Goal: Entertainment & Leisure: Consume media (video, audio)

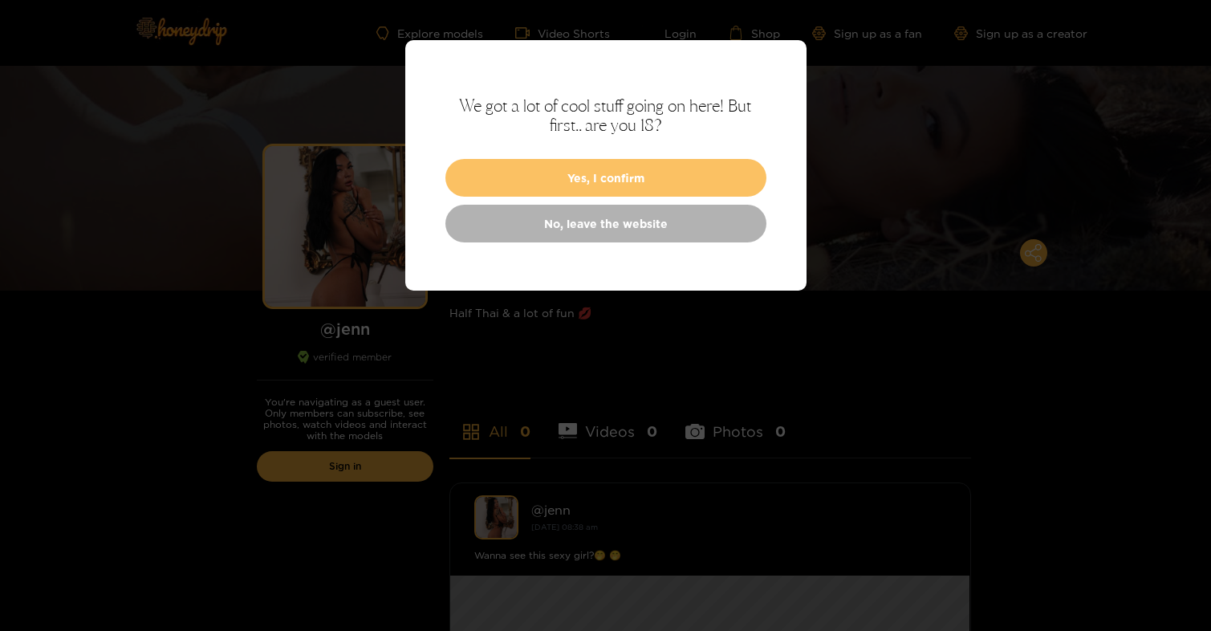
click at [644, 178] on button "Yes, I confirm" at bounding box center [605, 178] width 321 height 38
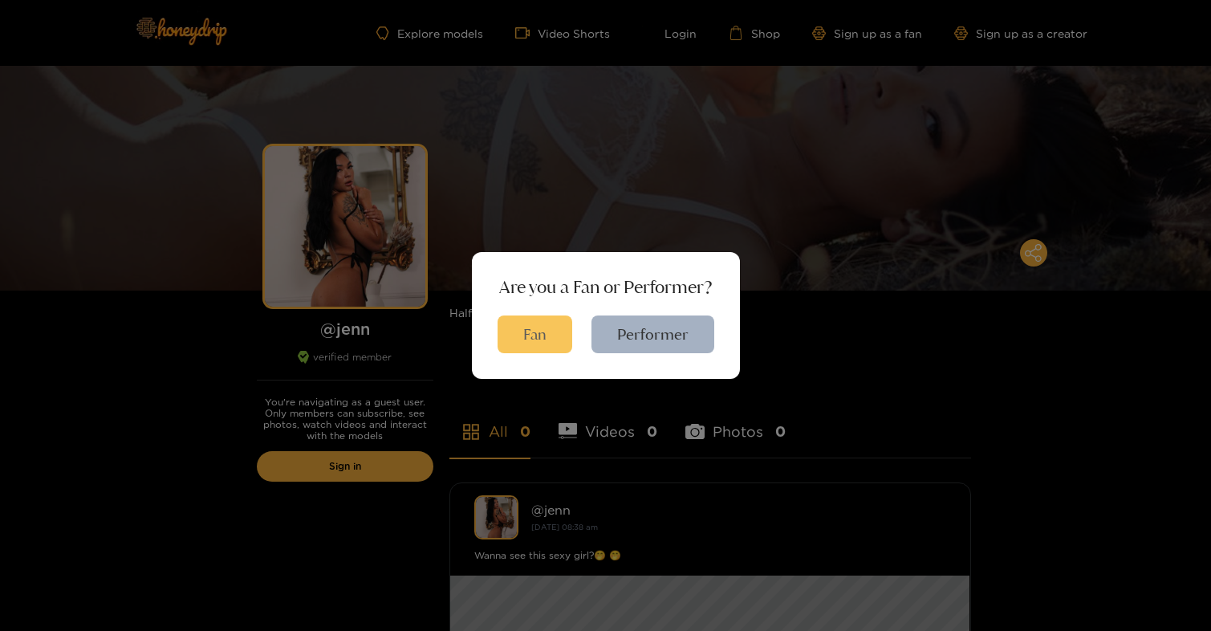
click at [544, 327] on button "Fan" at bounding box center [535, 334] width 75 height 38
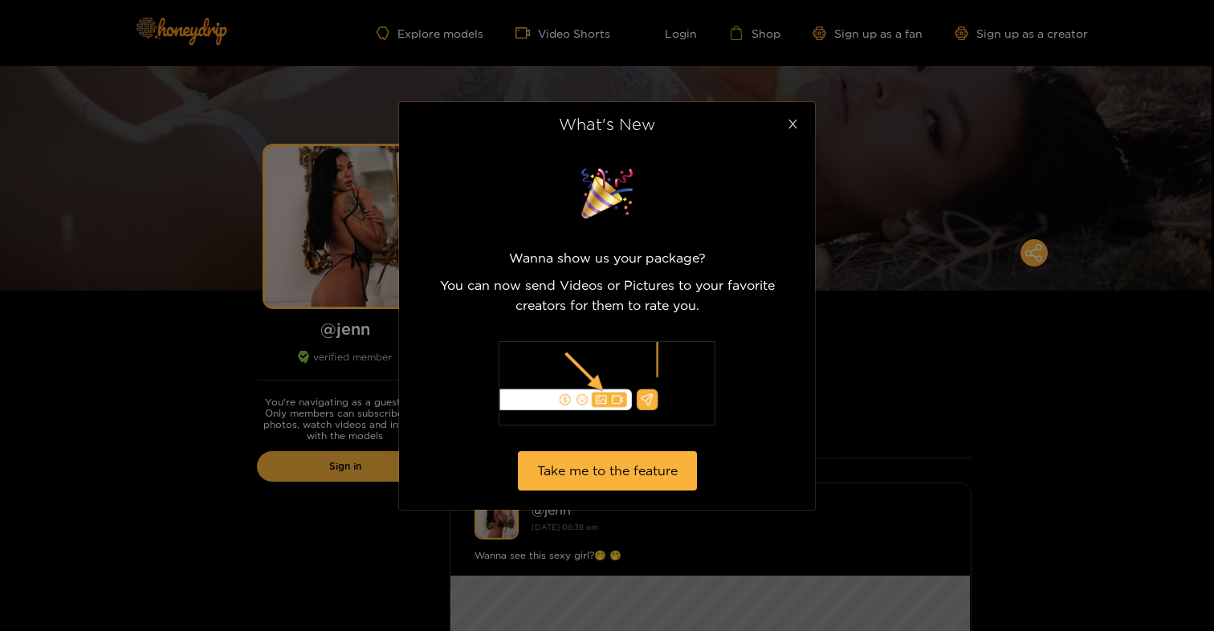
click at [790, 124] on icon "close" at bounding box center [793, 124] width 12 height 12
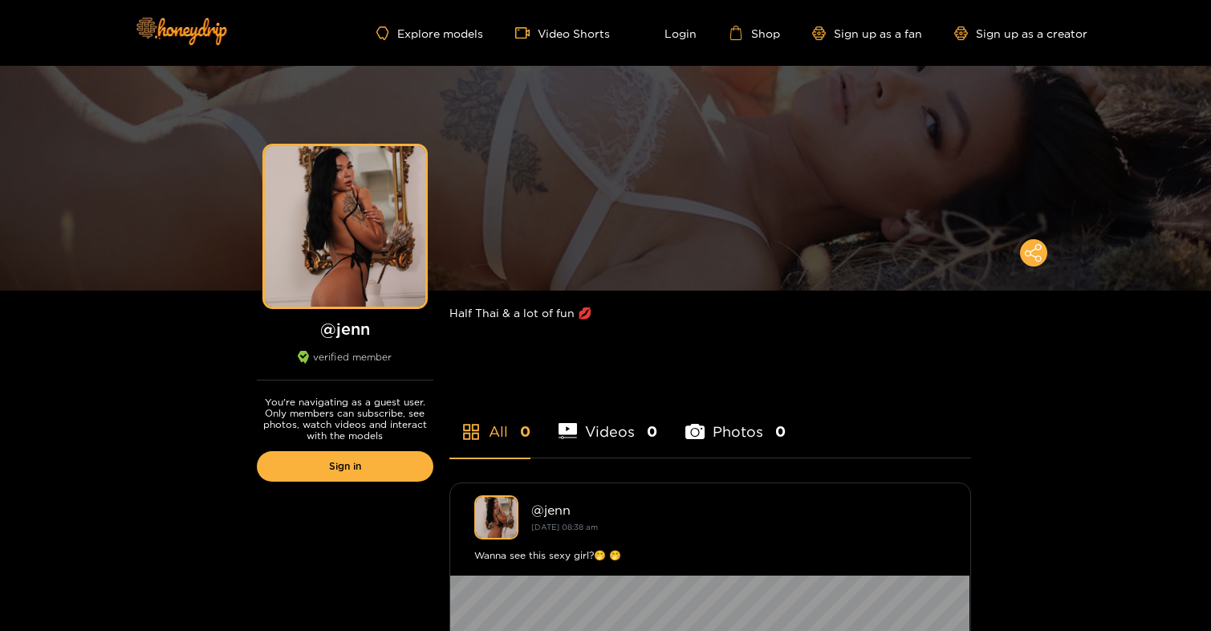
click at [625, 427] on li "Videos 0" at bounding box center [609, 421] width 100 height 72
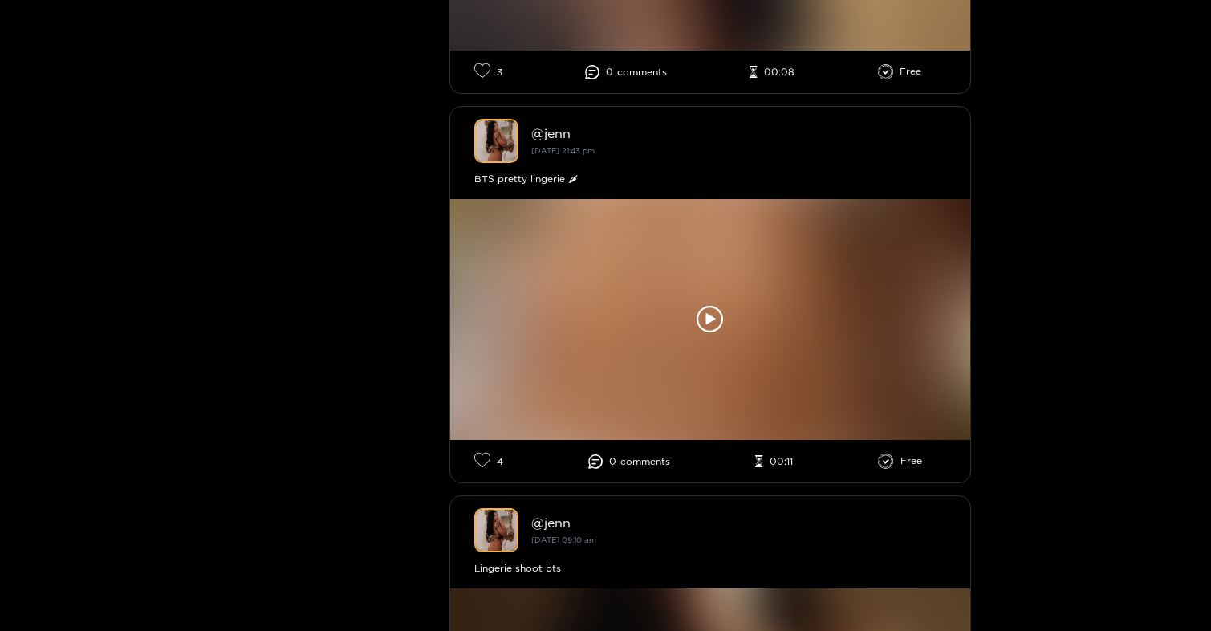
scroll to position [783, 0]
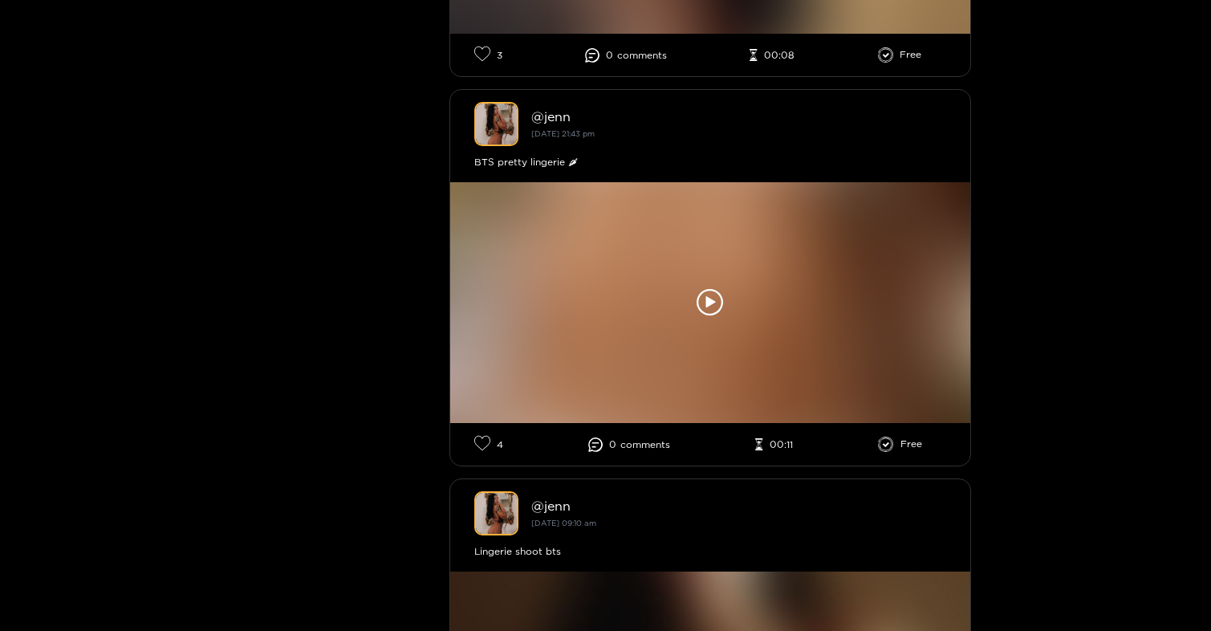
click at [611, 246] on div at bounding box center [710, 302] width 520 height 241
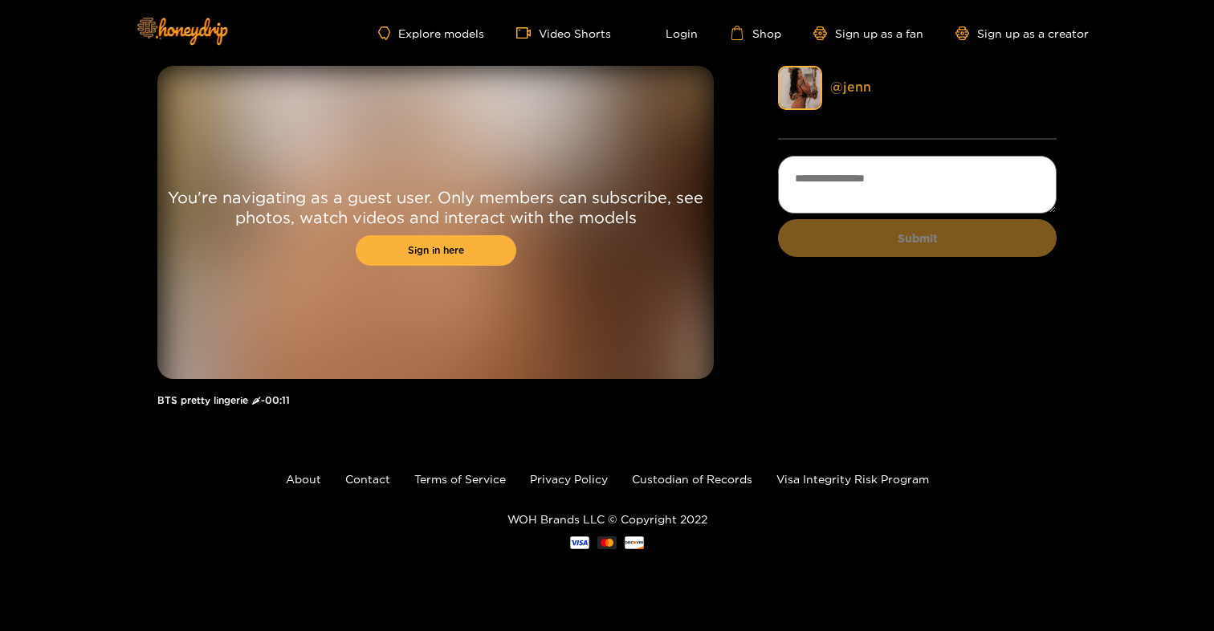
click at [837, 88] on link "@ jenn" at bounding box center [850, 86] width 41 height 14
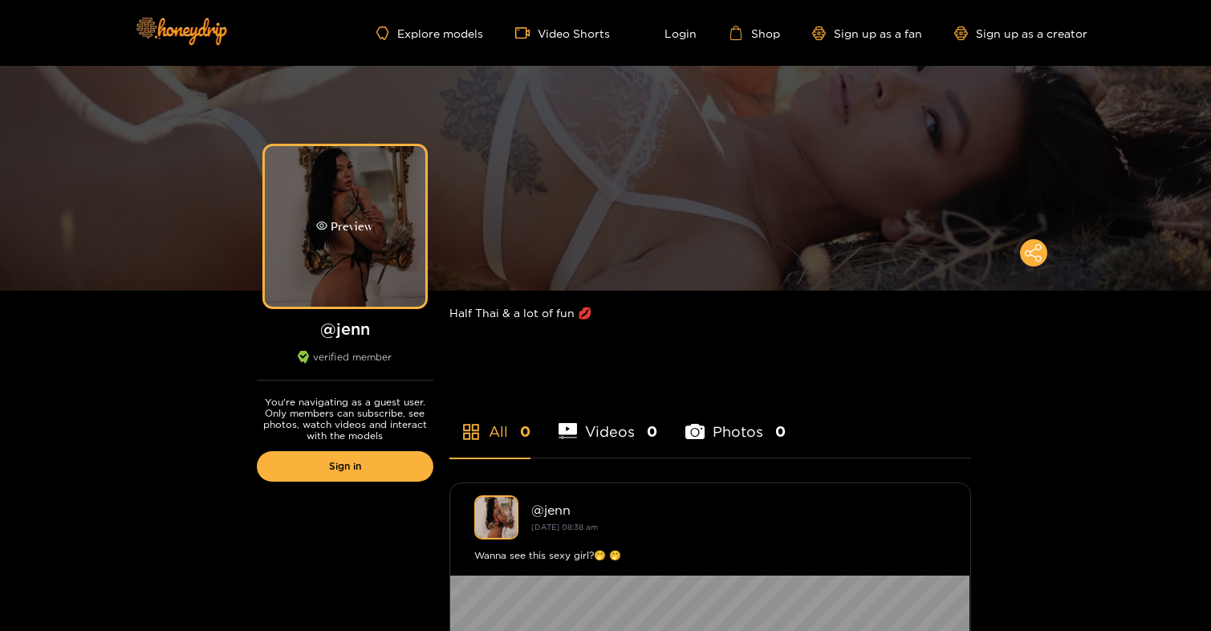
click at [375, 242] on div "Preview" at bounding box center [345, 226] width 161 height 161
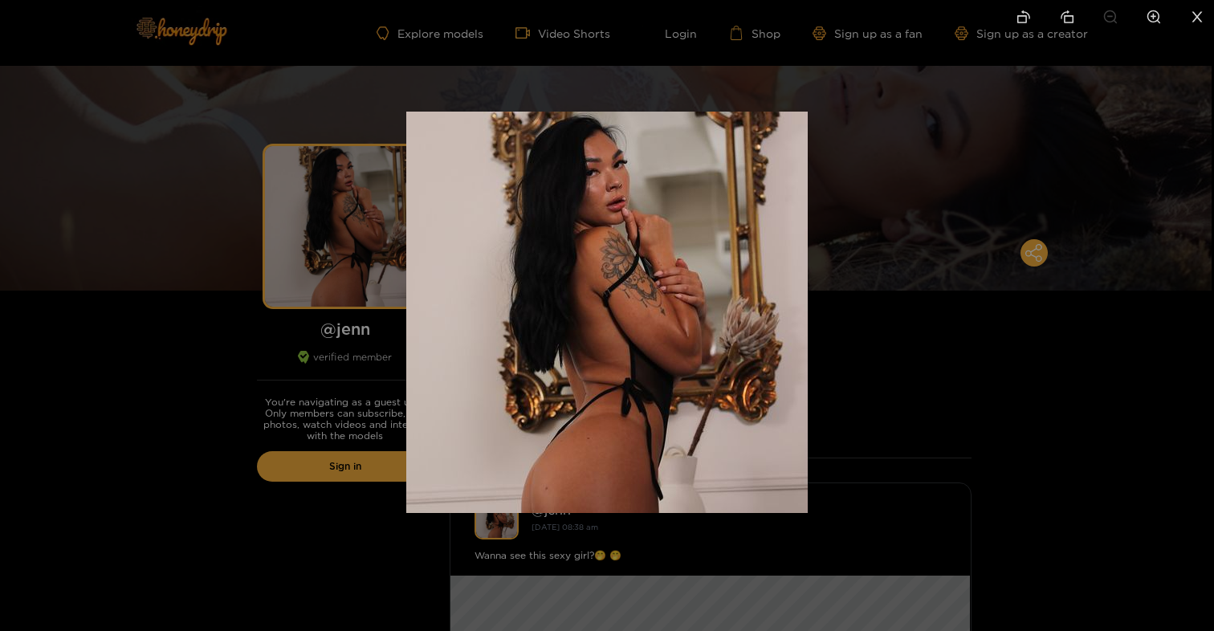
click at [978, 344] on div at bounding box center [607, 315] width 1214 height 631
